Goal: Information Seeking & Learning: Find specific page/section

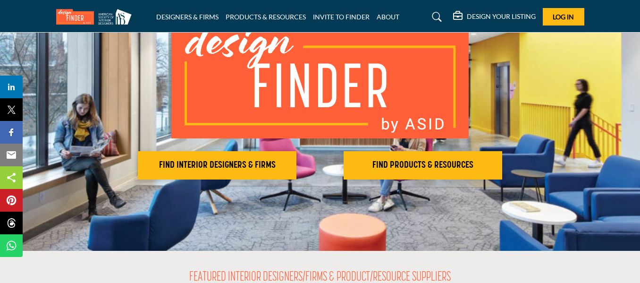
scroll to position [94, 0]
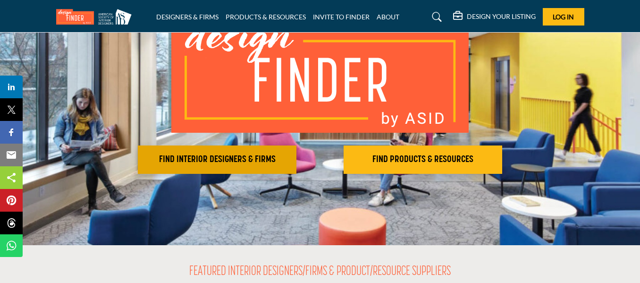
click at [249, 155] on h2 "FIND INTERIOR DESIGNERS & FIRMS" at bounding box center [217, 159] width 153 height 11
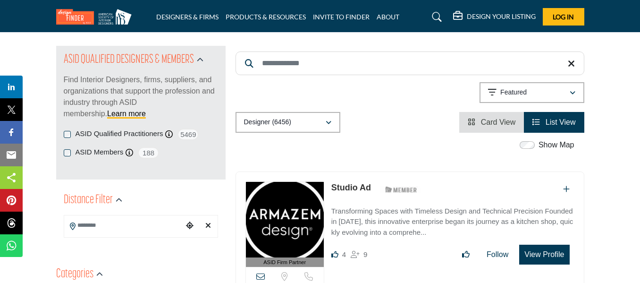
scroll to position [47, 0]
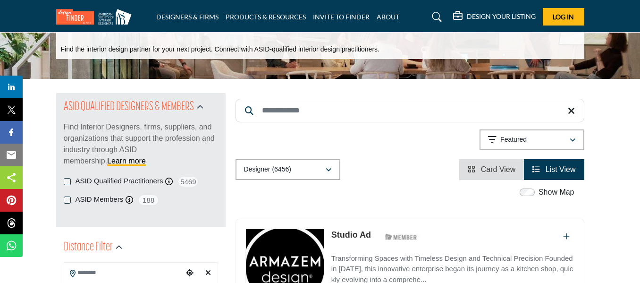
click at [338, 112] on input "Search Keyword" at bounding box center [410, 111] width 349 height 24
click at [543, 141] on div "Featured" at bounding box center [528, 139] width 81 height 11
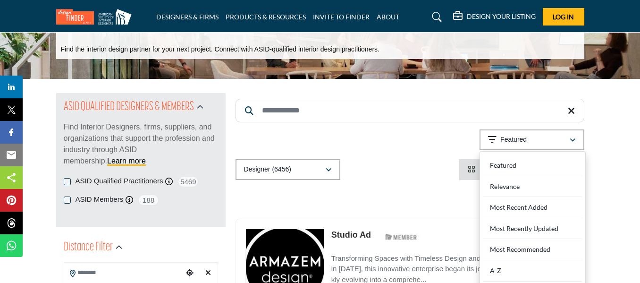
click at [373, 106] on input "Search Keyword" at bounding box center [410, 111] width 349 height 24
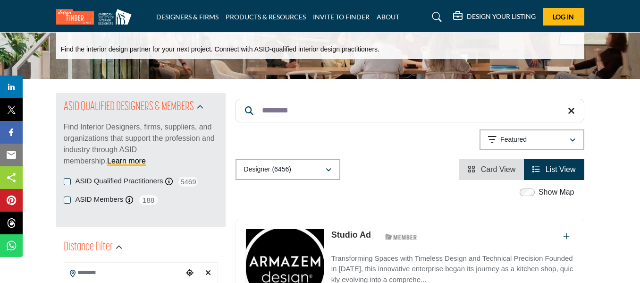
type input "*********"
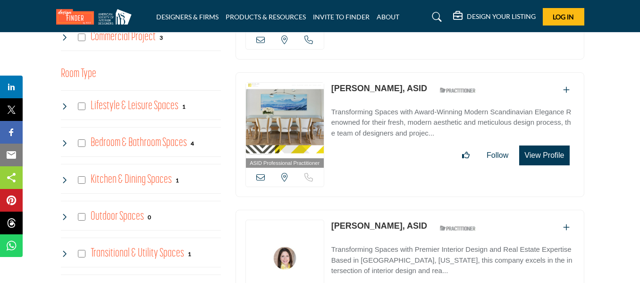
scroll to position [519, 0]
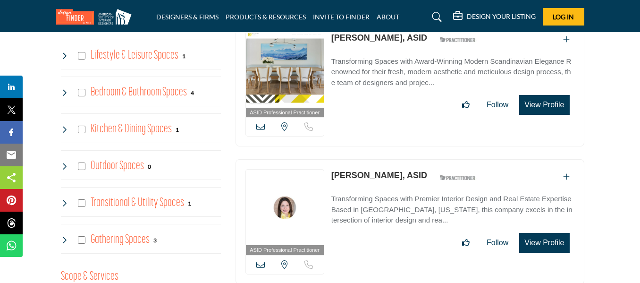
click at [391, 200] on p "Transforming Spaces with Premier Interior Design and Real Estate Expertise Base…" at bounding box center [452, 210] width 243 height 32
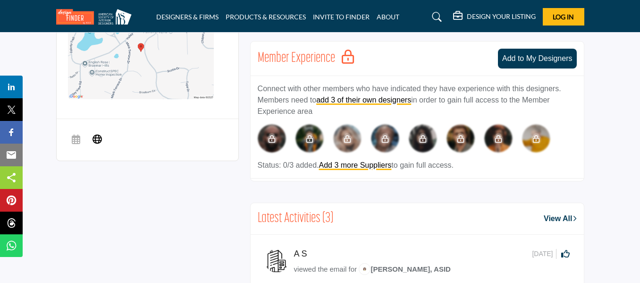
scroll to position [94, 0]
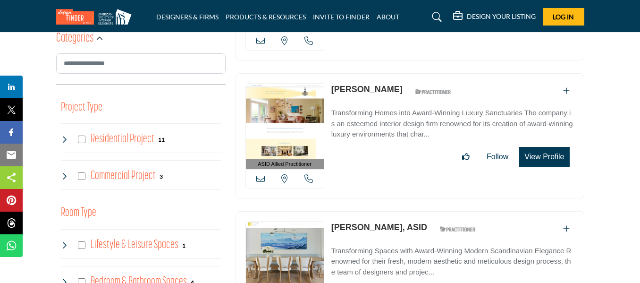
scroll to position [331, 0]
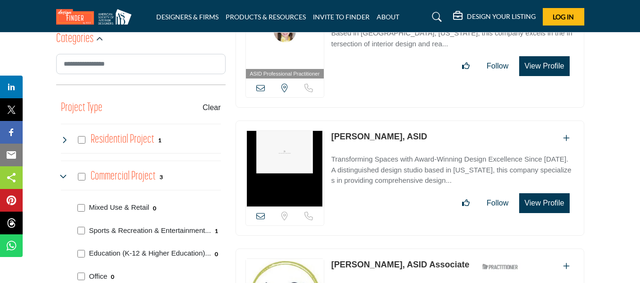
scroll to position [331, 0]
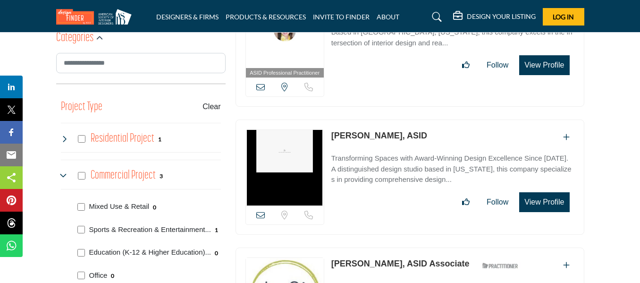
click at [395, 172] on p "Transforming Spaces with Award-Winning Design Excellence Since 1980. A distingu…" at bounding box center [452, 169] width 243 height 32
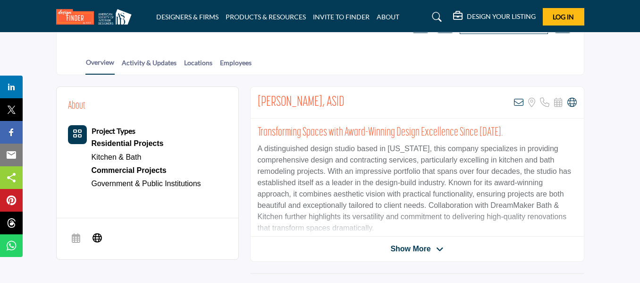
scroll to position [189, 0]
